Goal: Information Seeking & Learning: Learn about a topic

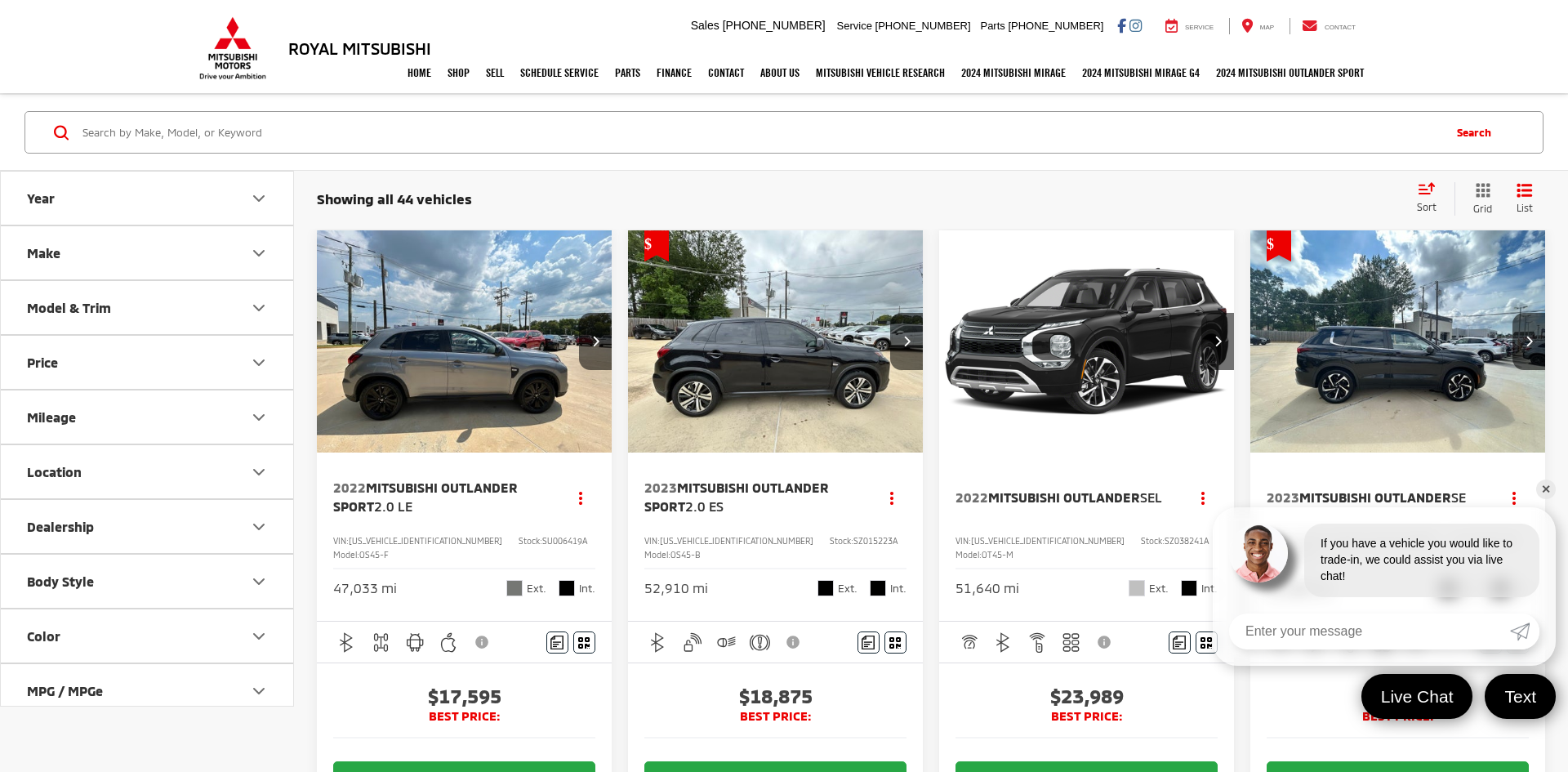
click at [551, 336] on img "2022 Mitsubishi Outlander Sport 2.0 LE 0" at bounding box center [464, 342] width 297 height 223
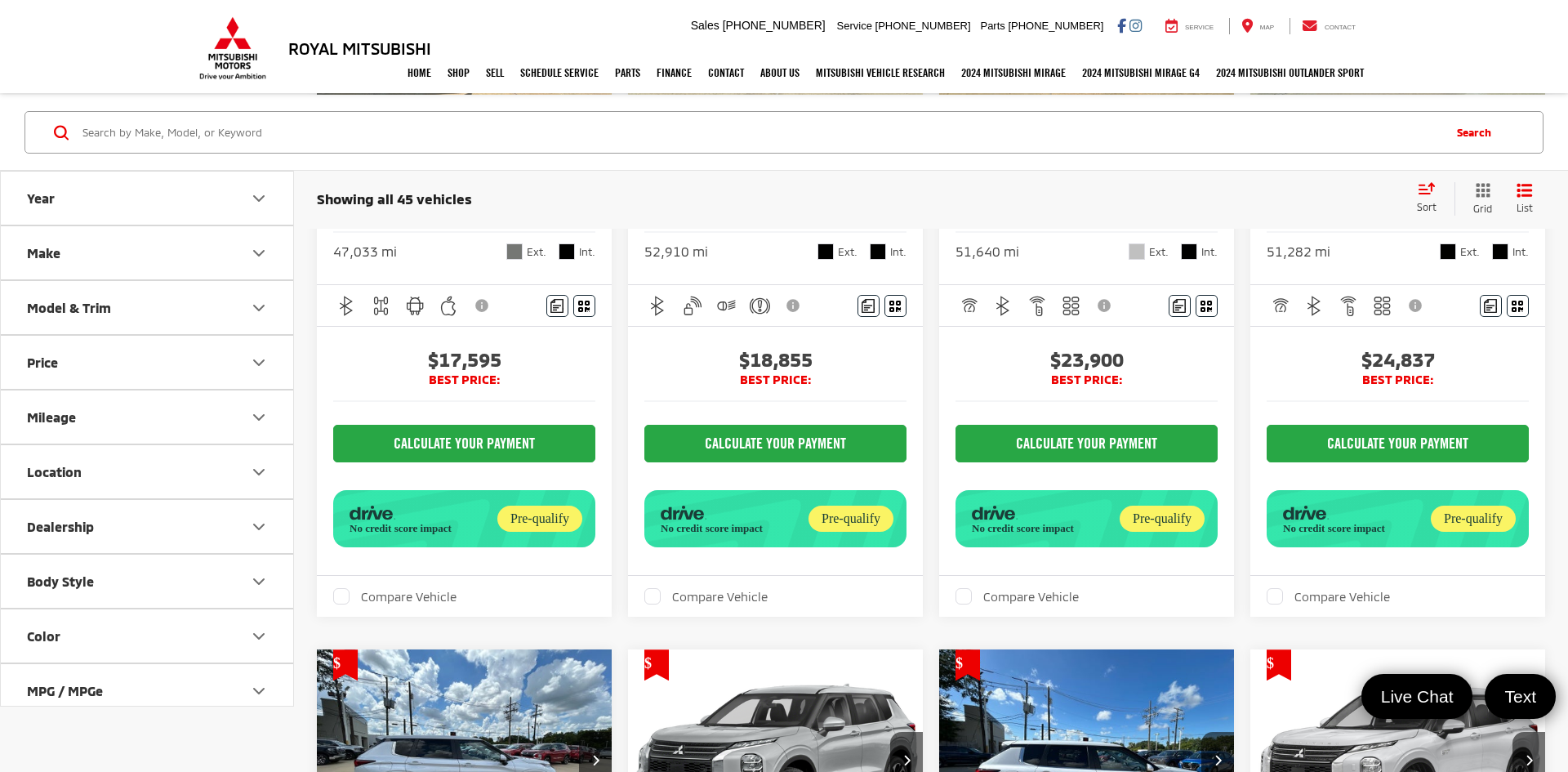
scroll to position [341, 0]
